Goal: Information Seeking & Learning: Learn about a topic

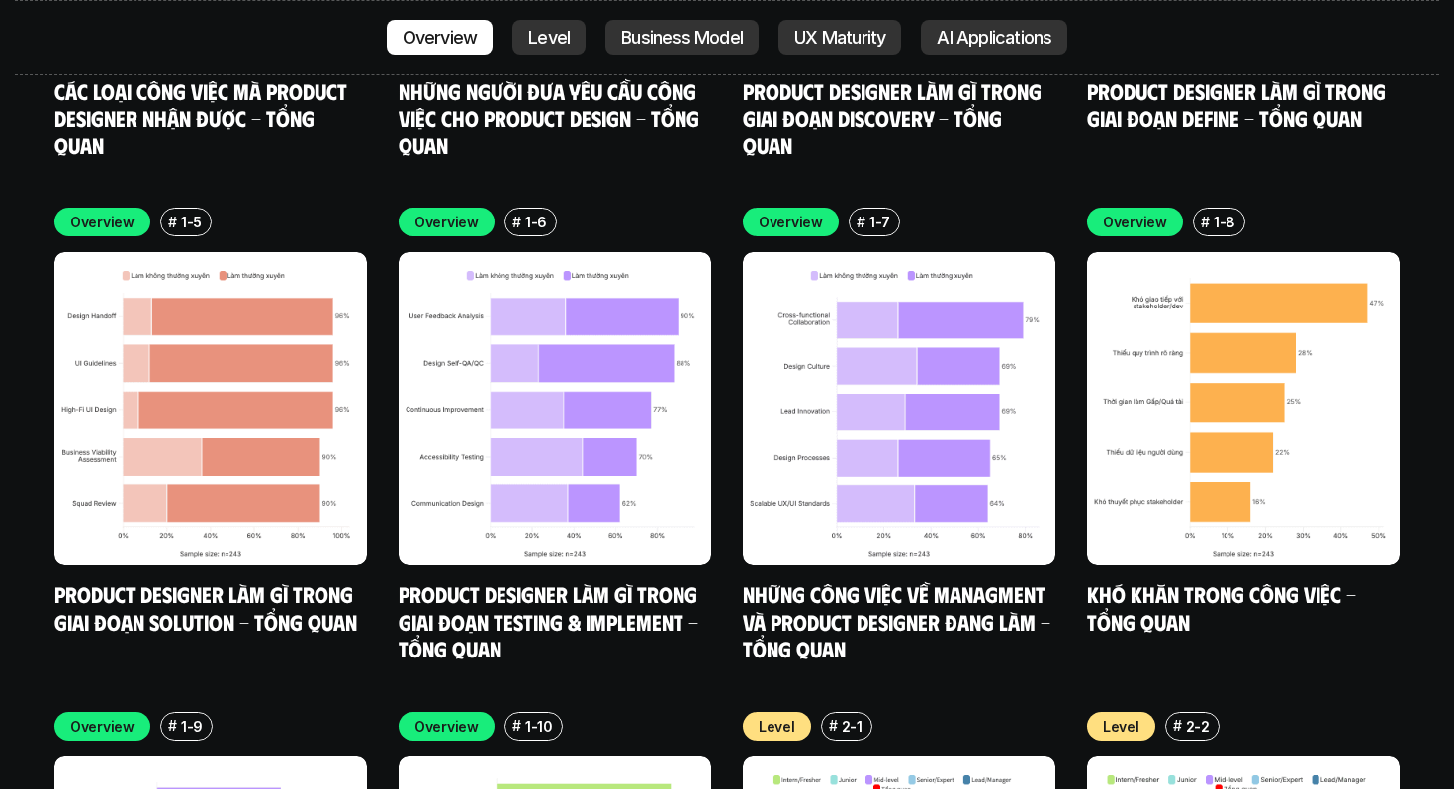
scroll to position [6383, 0]
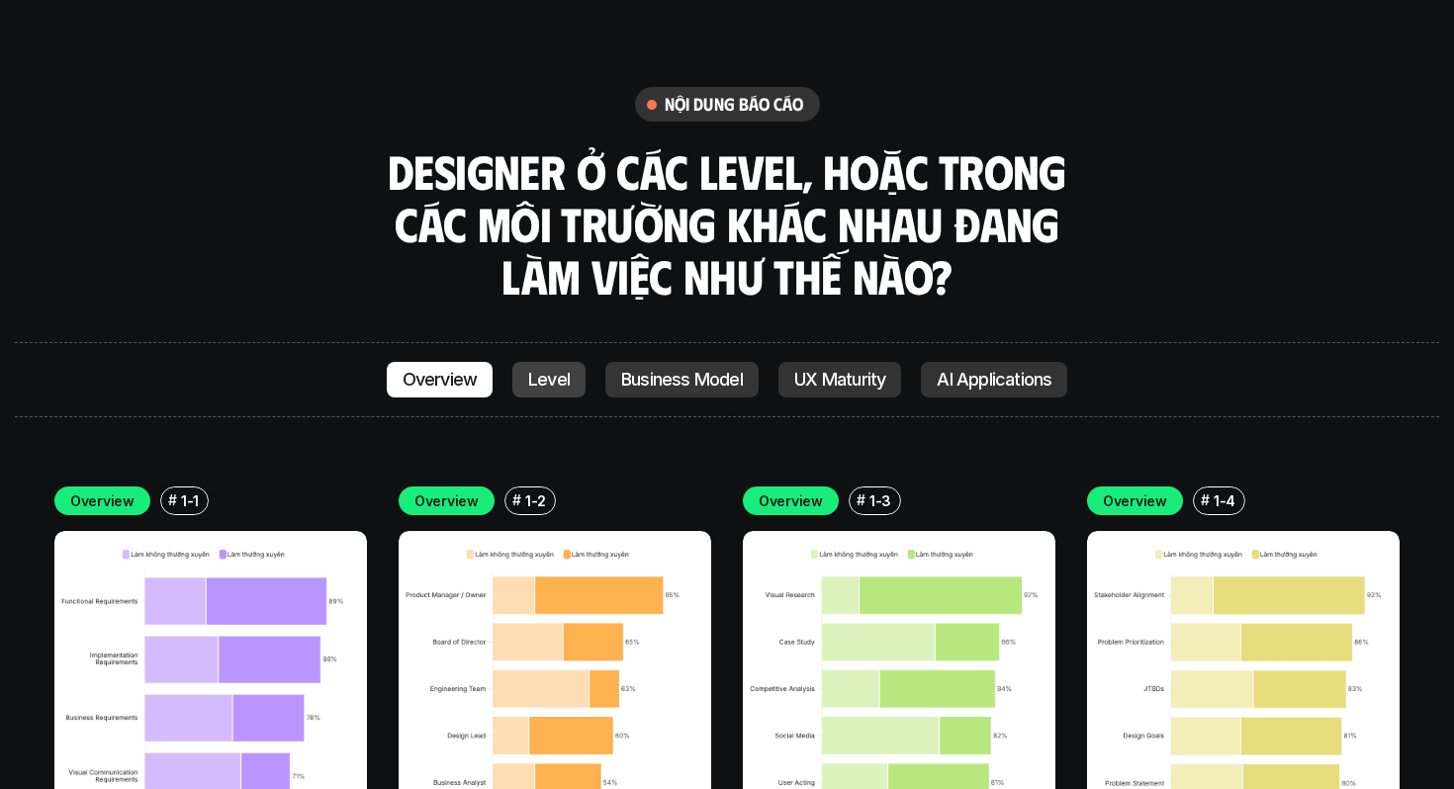
click at [580, 362] on link "Level" at bounding box center [548, 380] width 73 height 36
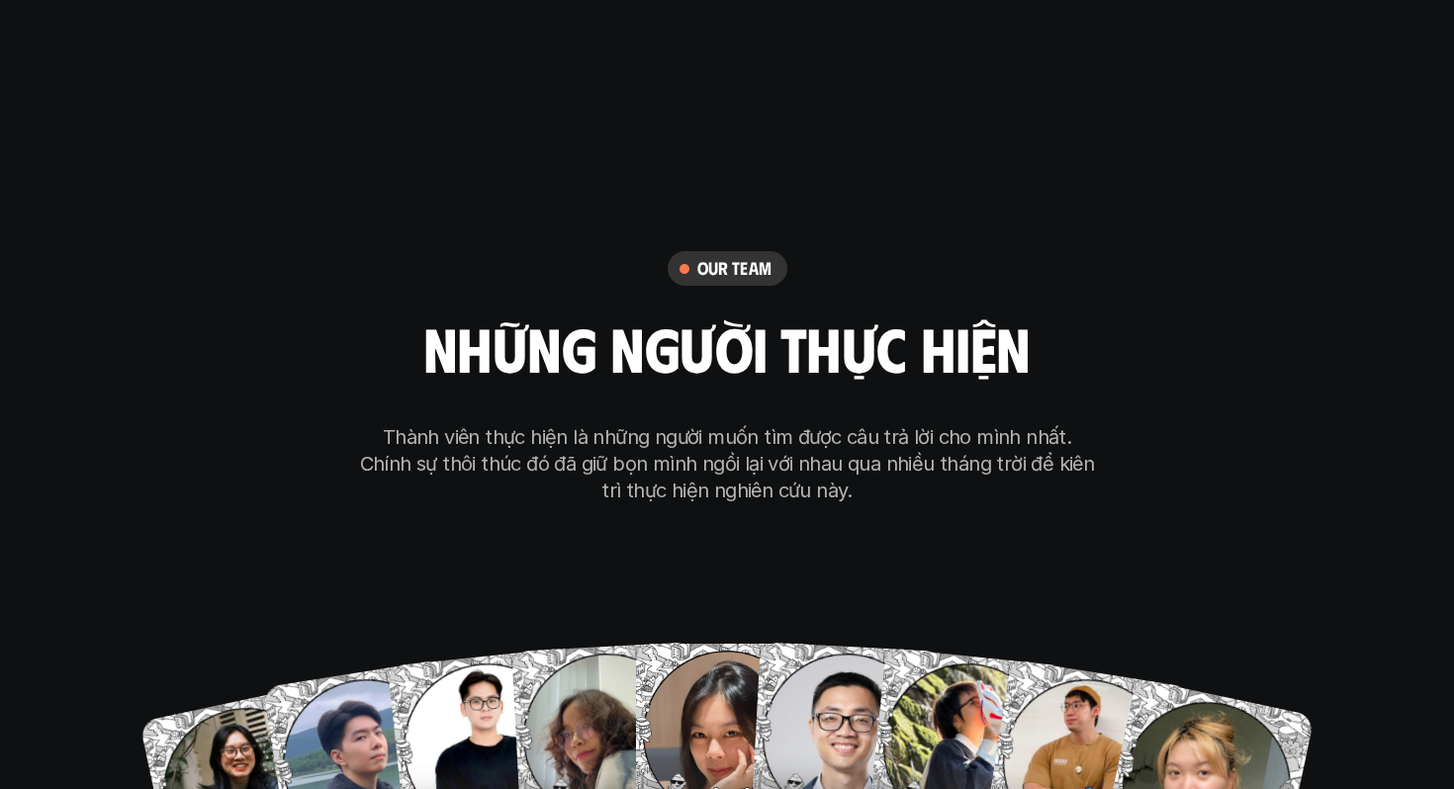
scroll to position [11556, 0]
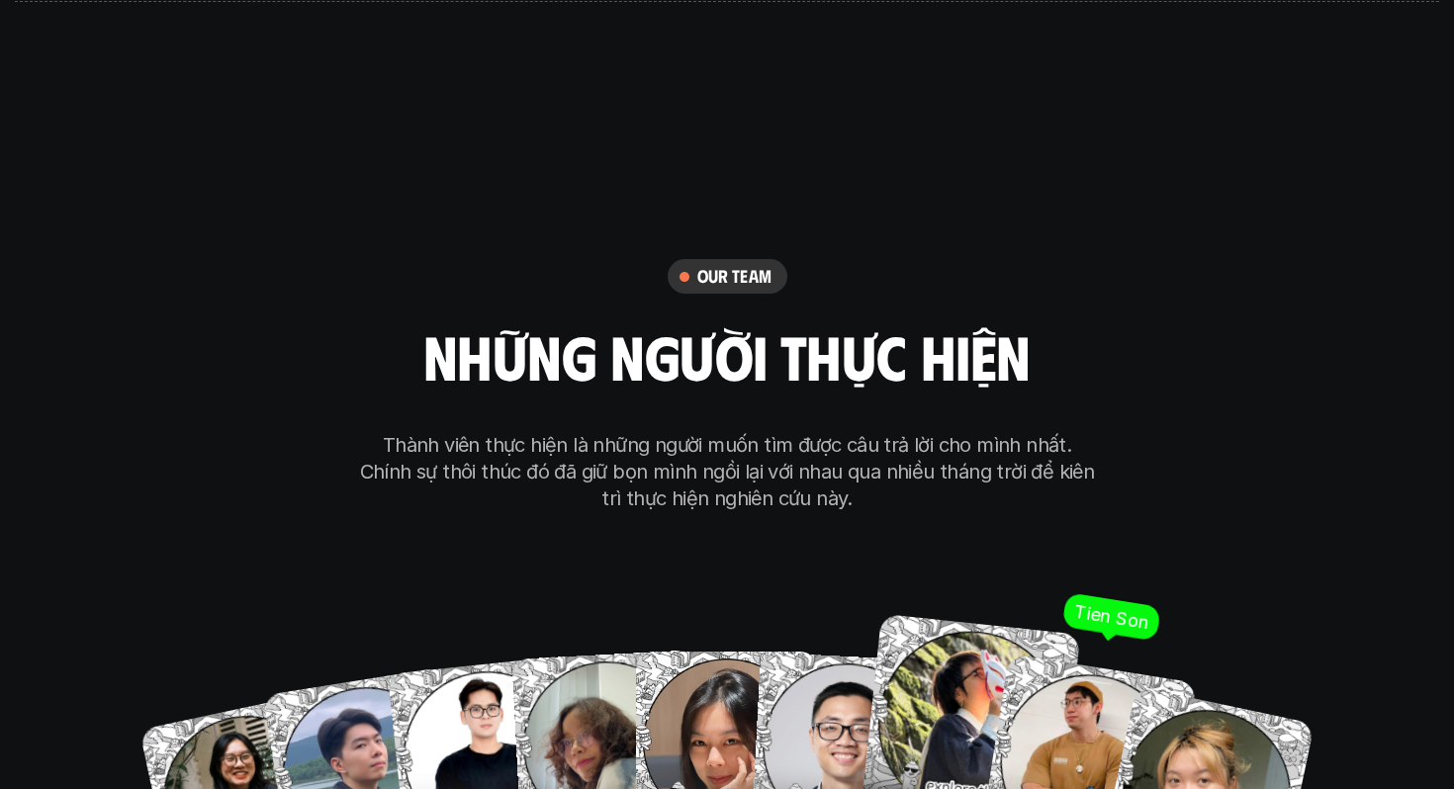
click at [1065, 654] on img at bounding box center [1088, 763] width 218 height 218
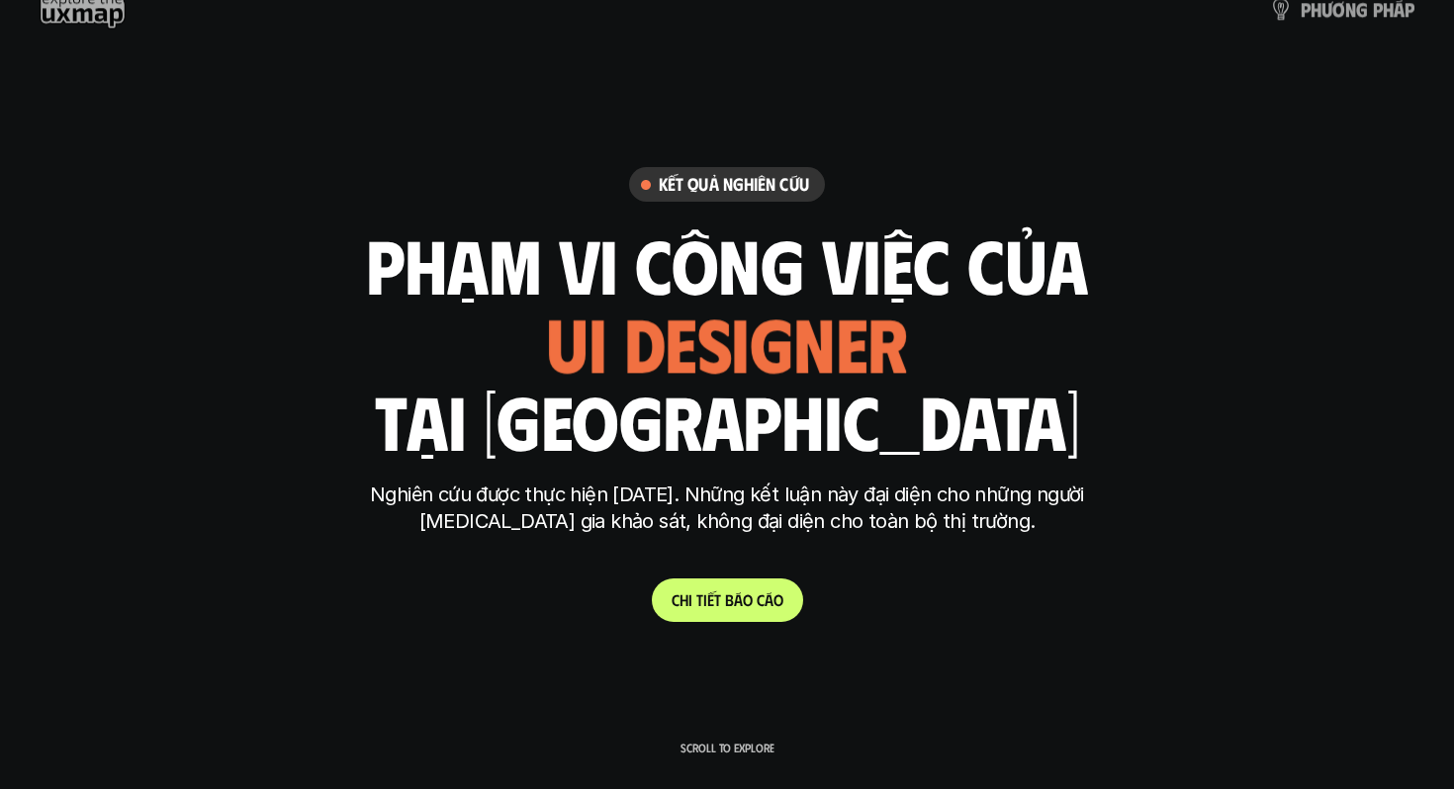
scroll to position [60, 0]
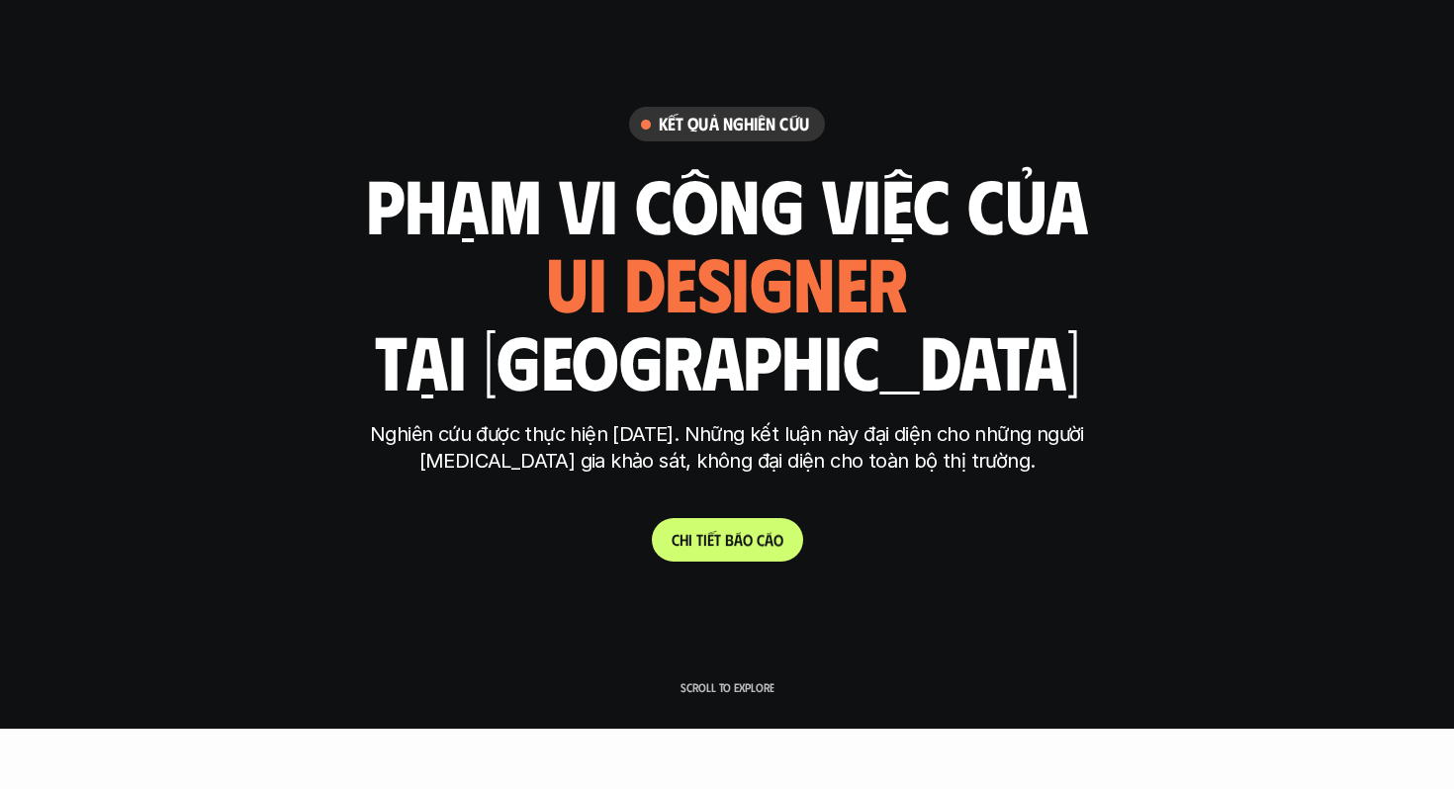
click at [783, 543] on link "C h i t i ế t b á o c á o" at bounding box center [727, 540] width 151 height 44
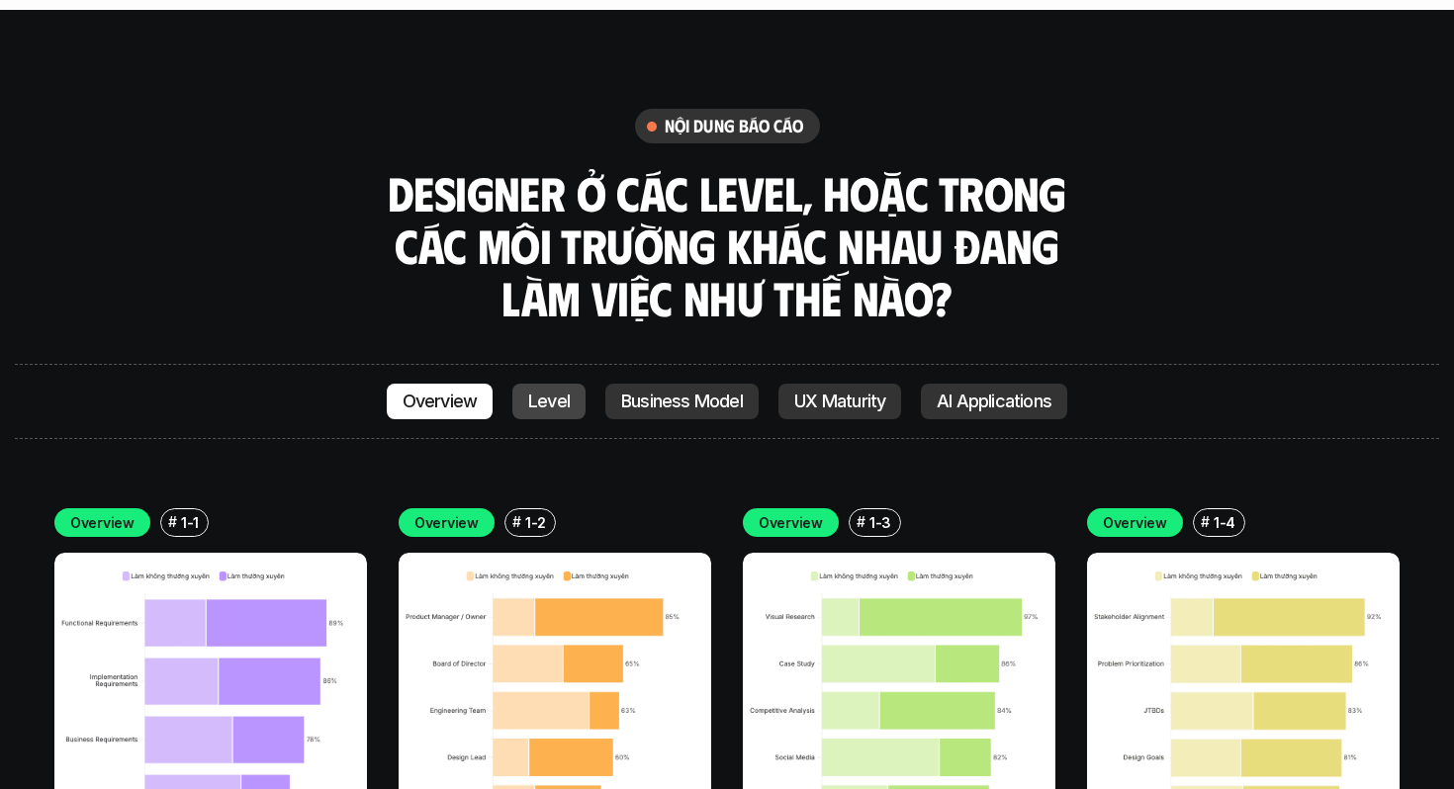
click at [567, 384] on link "Level" at bounding box center [548, 402] width 73 height 36
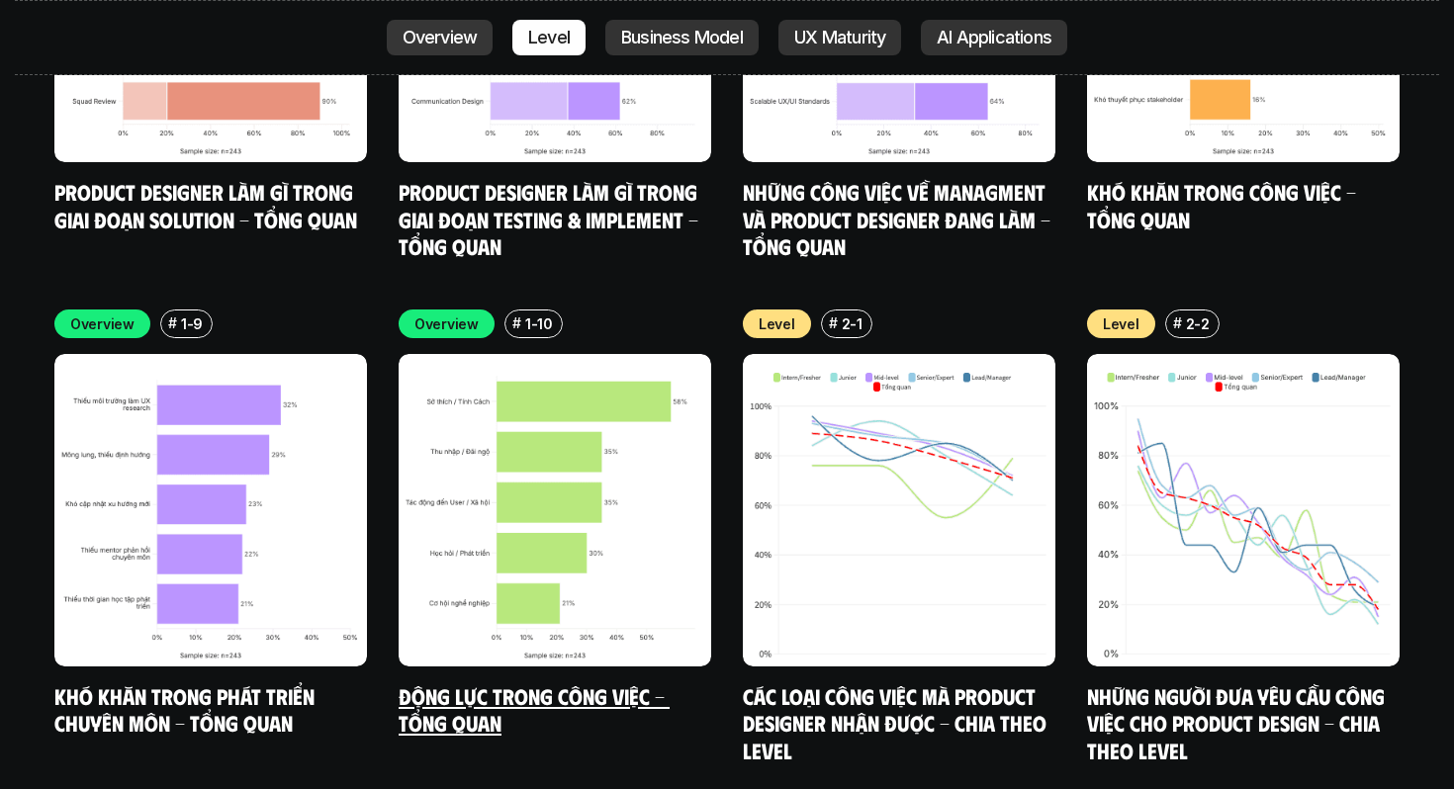
scroll to position [6915, 0]
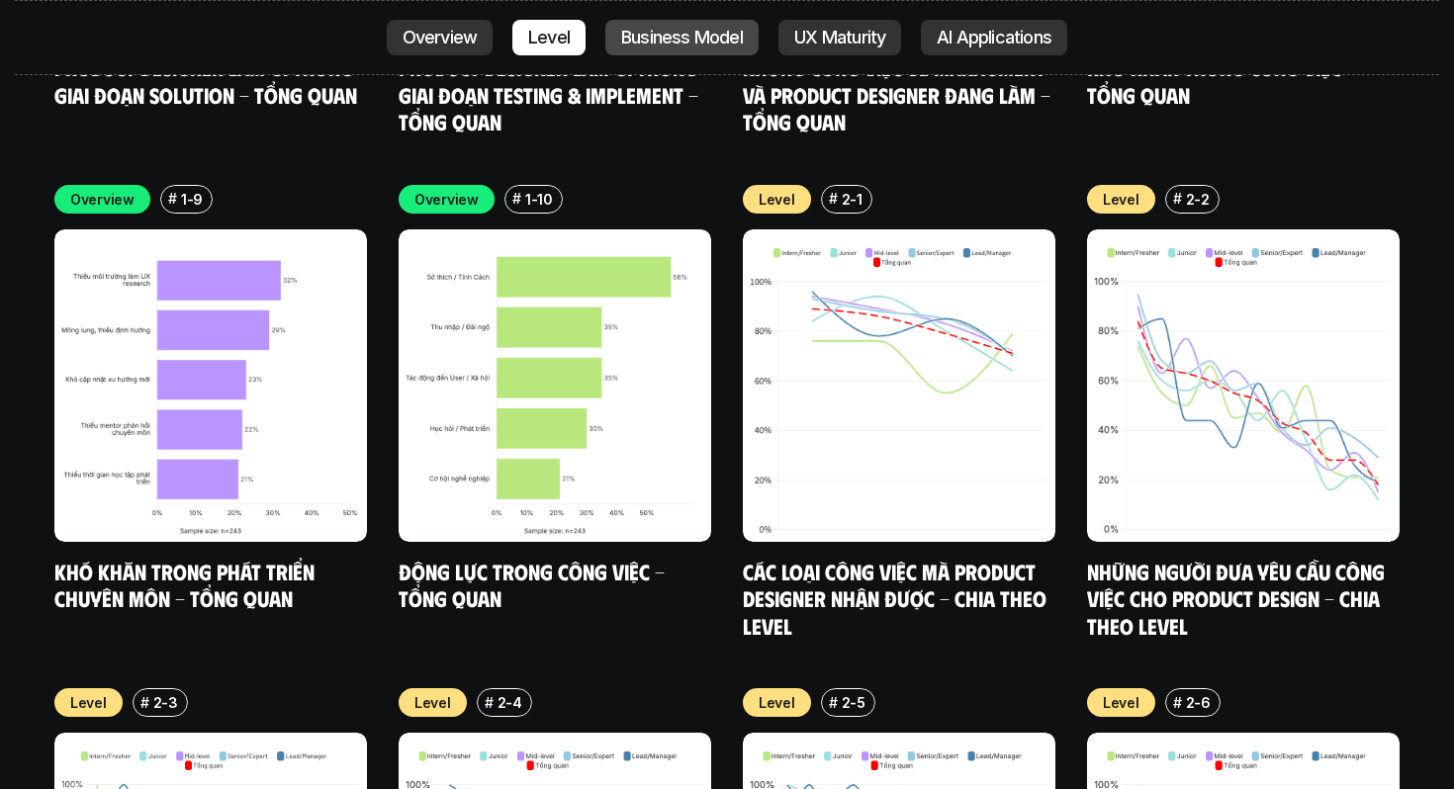
click at [675, 45] on p "Business Model" at bounding box center [682, 38] width 122 height 20
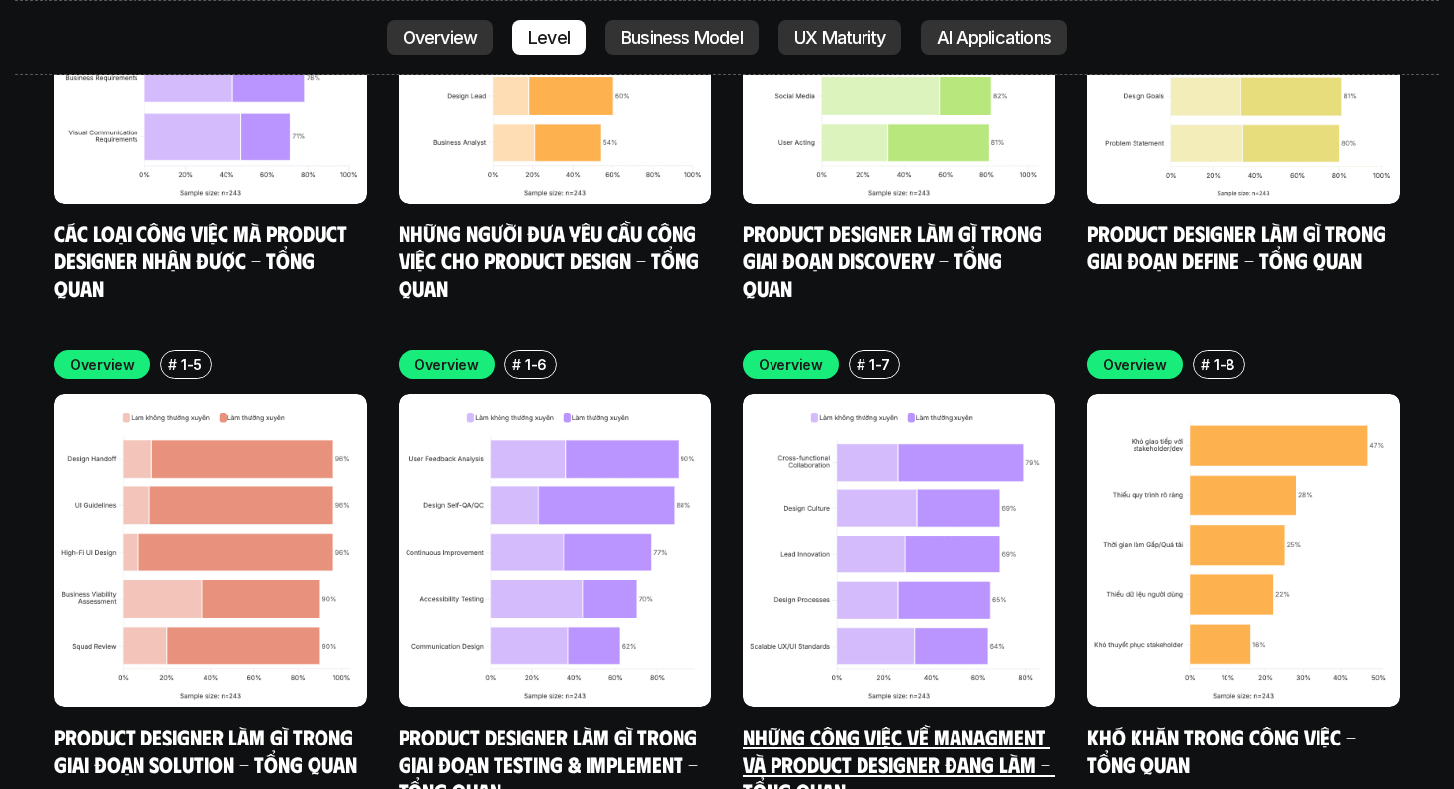
scroll to position [5495, 0]
